Goal: Information Seeking & Learning: Learn about a topic

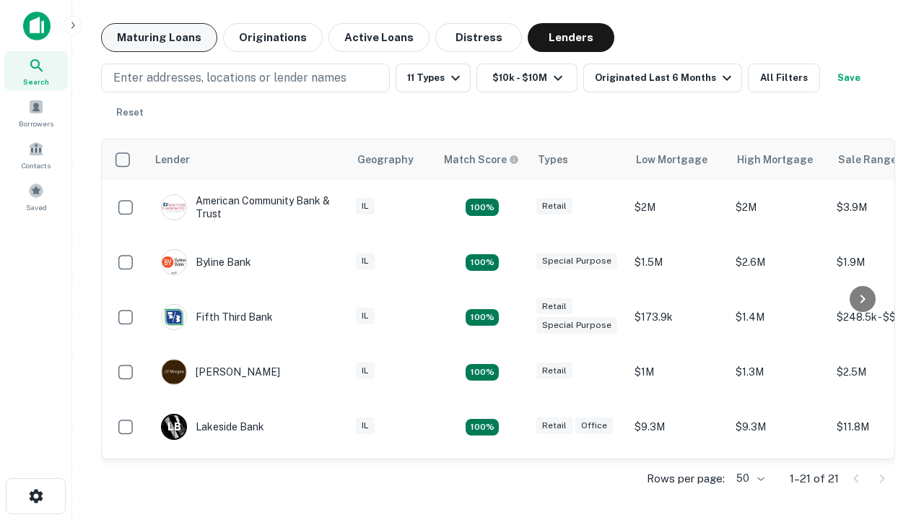
click at [159, 38] on button "Maturing Loans" at bounding box center [159, 37] width 116 height 29
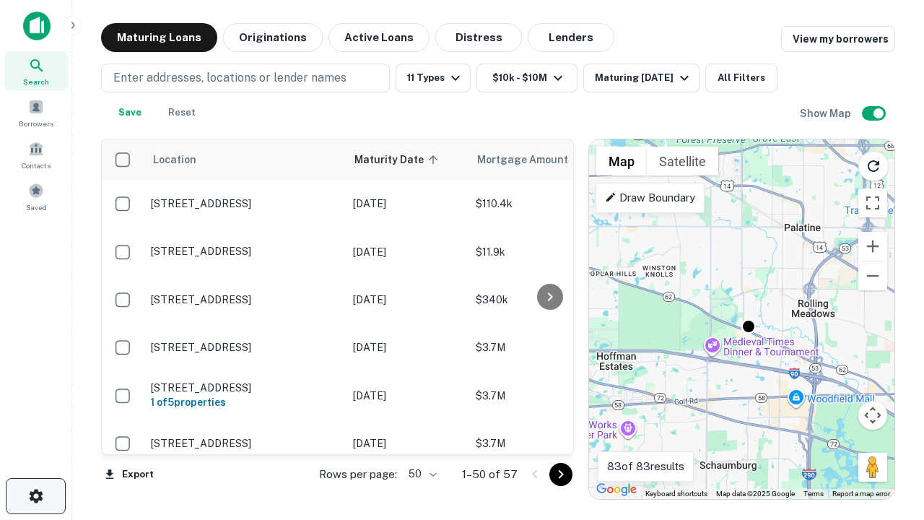
click at [35, 496] on icon "button" at bounding box center [35, 495] width 17 height 17
